Goal: Task Accomplishment & Management: Complete application form

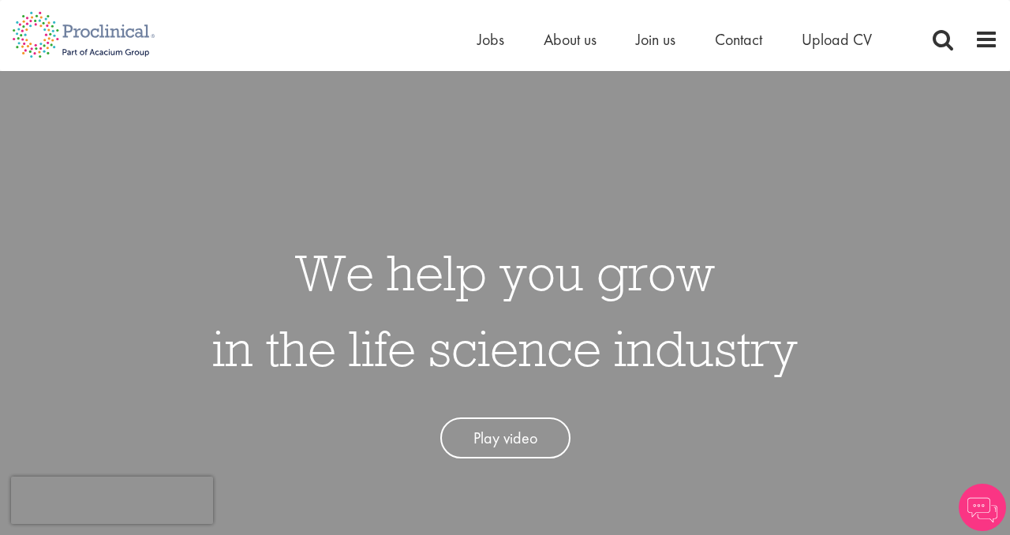
click at [504, 441] on link "Play video" at bounding box center [505, 438] width 130 height 42
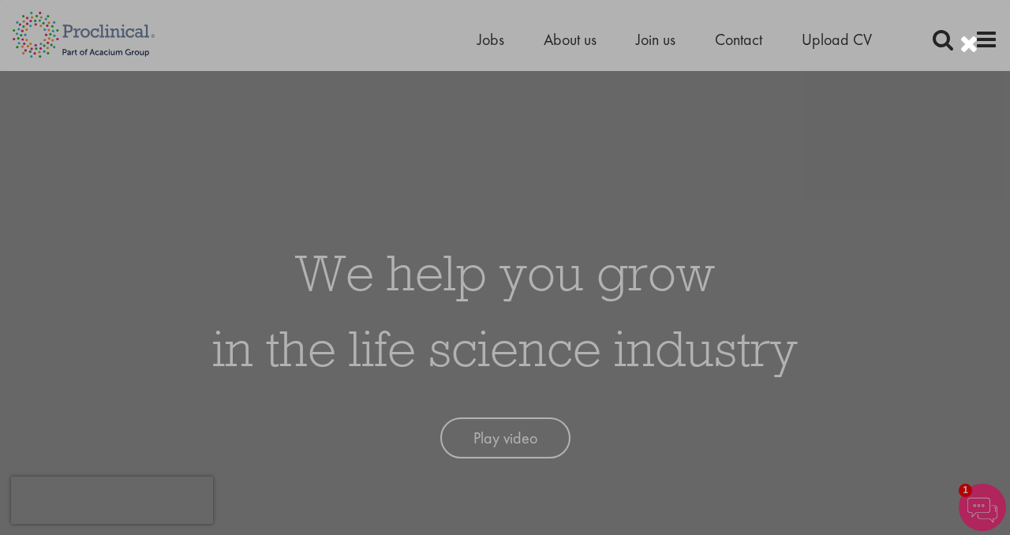
click at [841, 131] on div at bounding box center [505, 267] width 1010 height 535
click at [975, 40] on div at bounding box center [968, 45] width 19 height 26
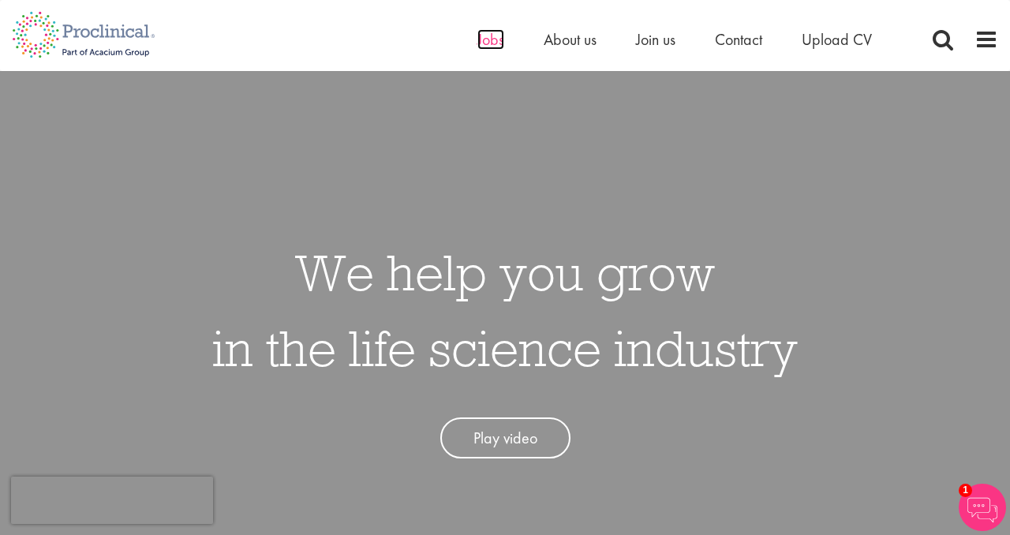
click at [492, 33] on span "Jobs" at bounding box center [490, 39] width 27 height 21
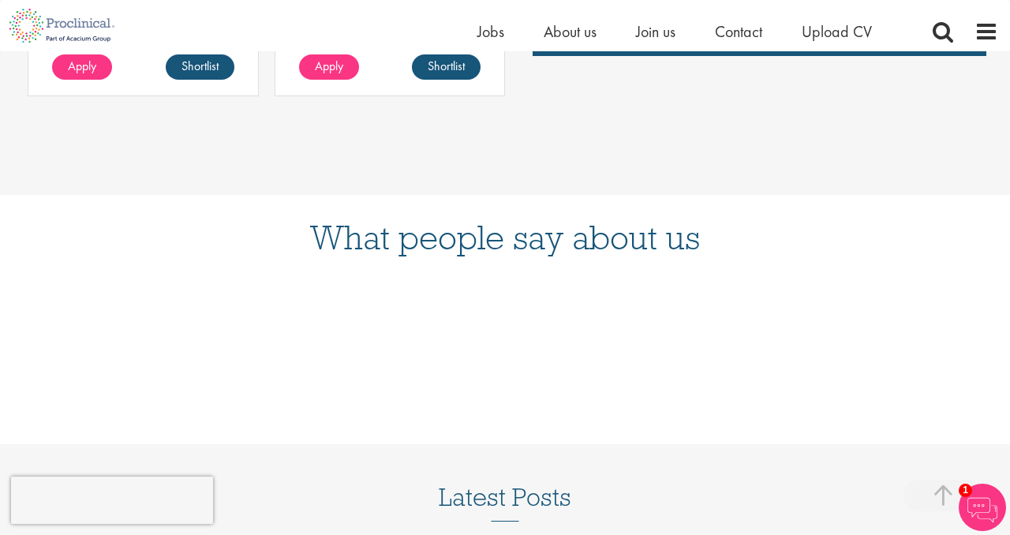
scroll to position [1469, 0]
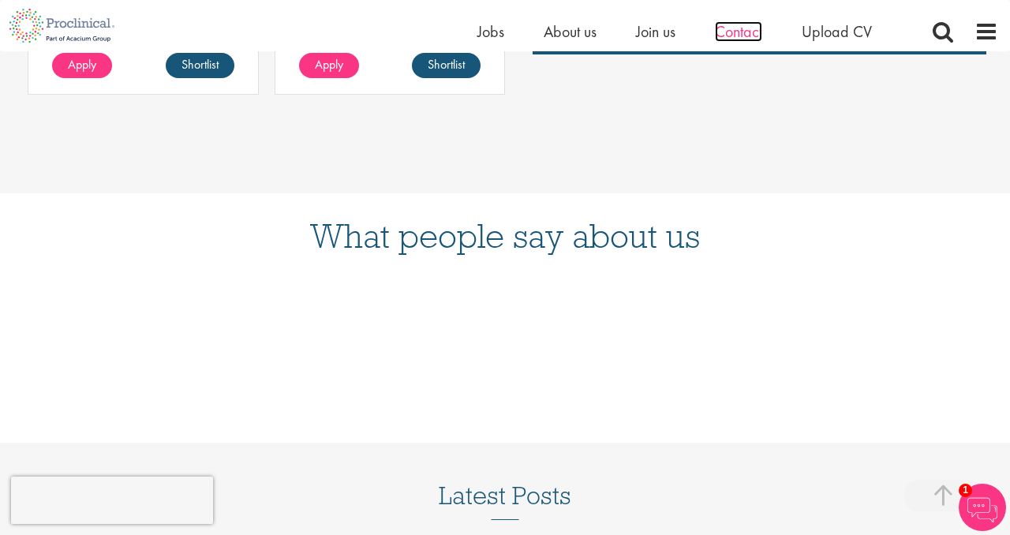
click at [753, 30] on span "Contact" at bounding box center [738, 31] width 47 height 21
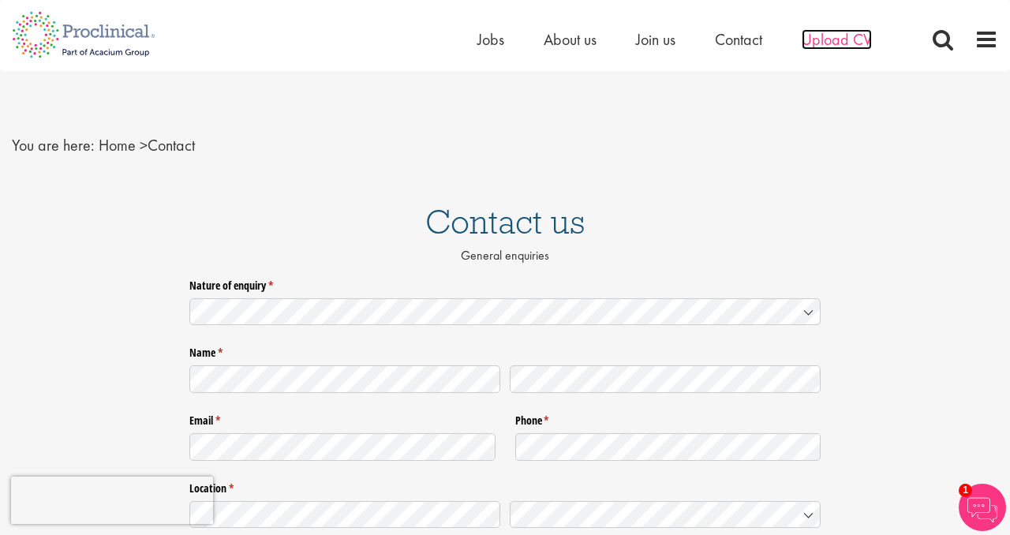
click at [851, 42] on span "Upload CV" at bounding box center [837, 39] width 70 height 21
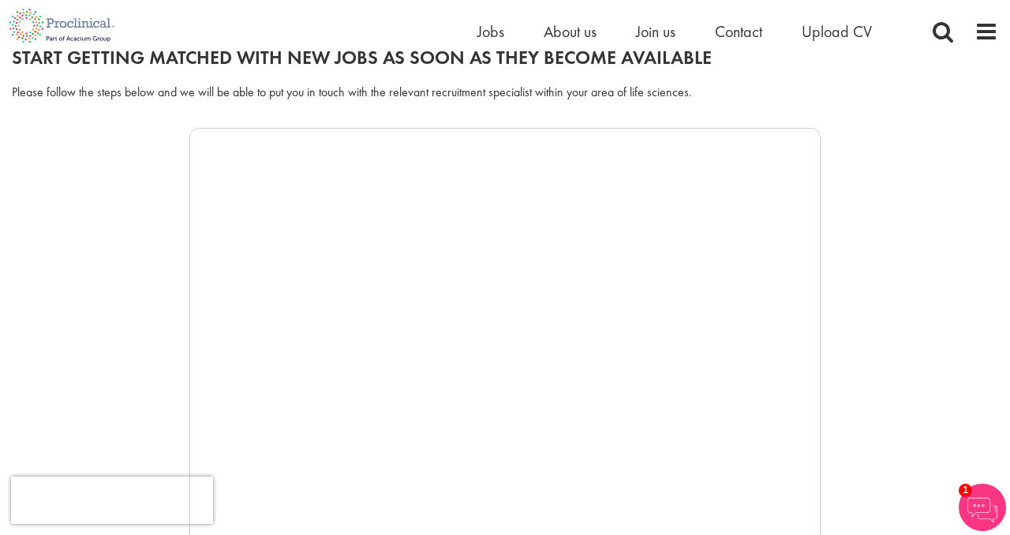
scroll to position [219, 0]
